Goal: Transaction & Acquisition: Purchase product/service

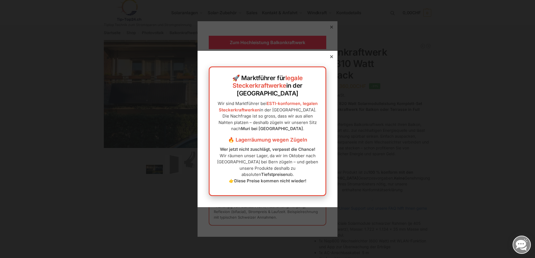
click at [330, 58] on icon at bounding box center [331, 56] width 3 height 3
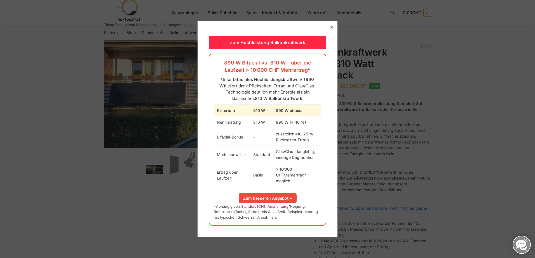
click at [329, 29] on div at bounding box center [331, 27] width 5 height 5
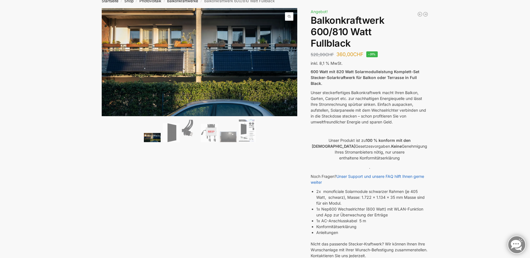
scroll to position [28, 0]
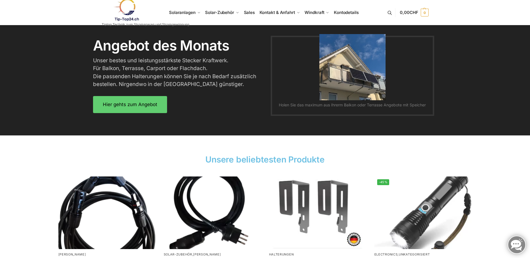
scroll to position [682, 0]
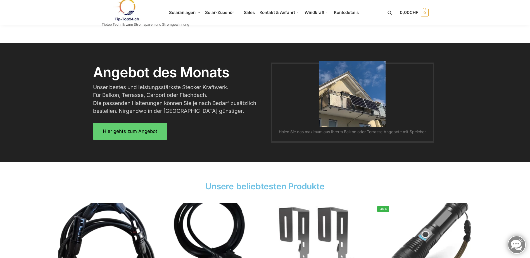
click at [371, 106] on img at bounding box center [353, 94] width 66 height 66
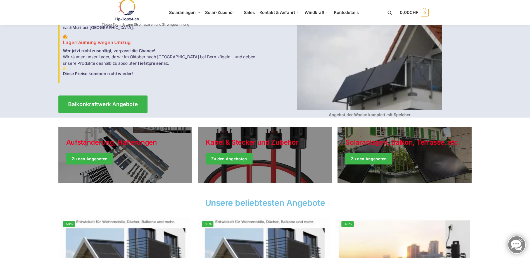
scroll to position [0, 0]
